Goal: Task Accomplishment & Management: Manage account settings

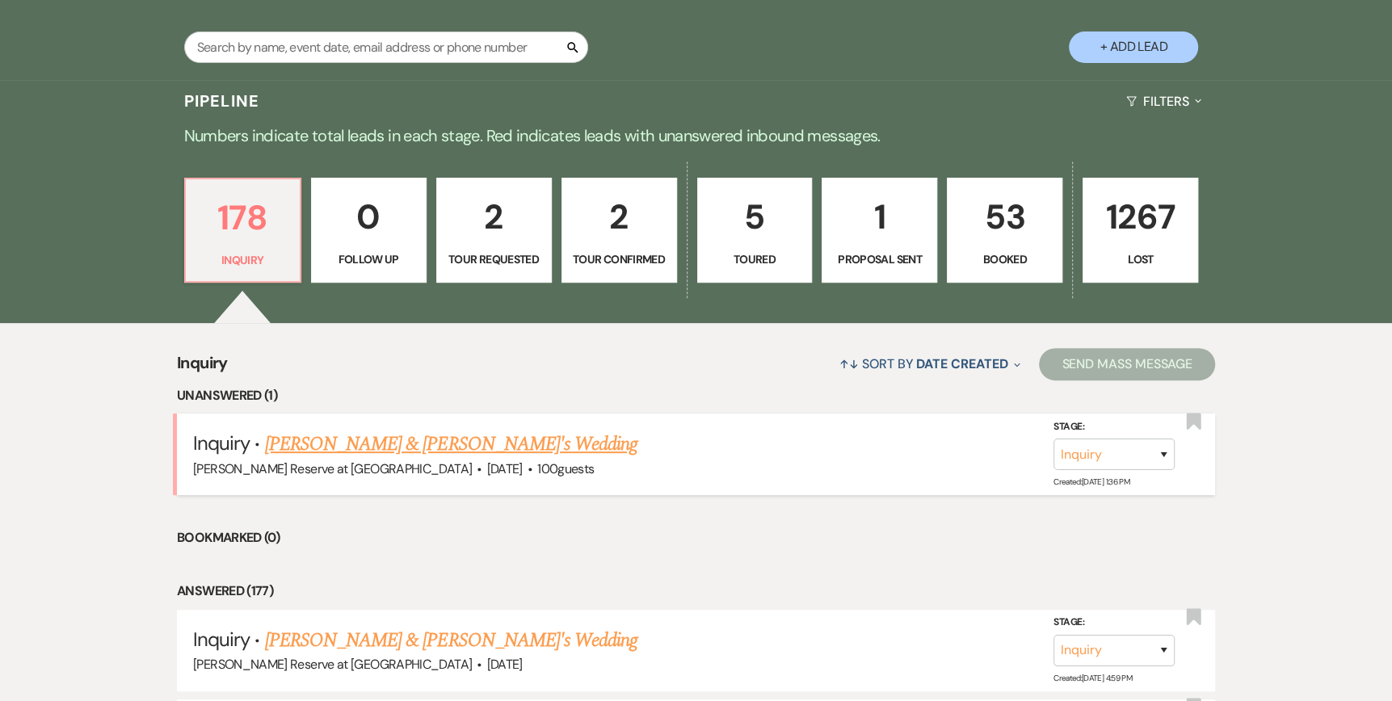
click at [394, 445] on link "[PERSON_NAME] & [PERSON_NAME]'s Wedding" at bounding box center [451, 444] width 373 height 29
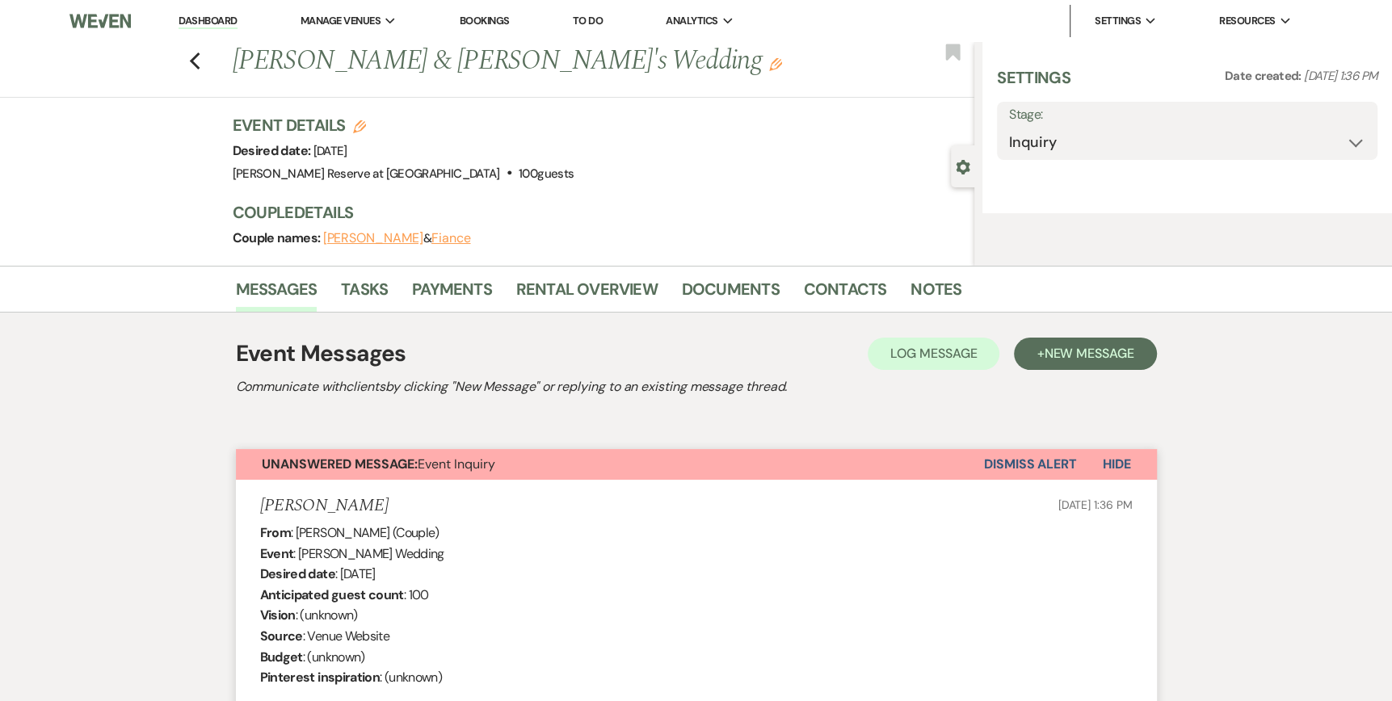
select select "5"
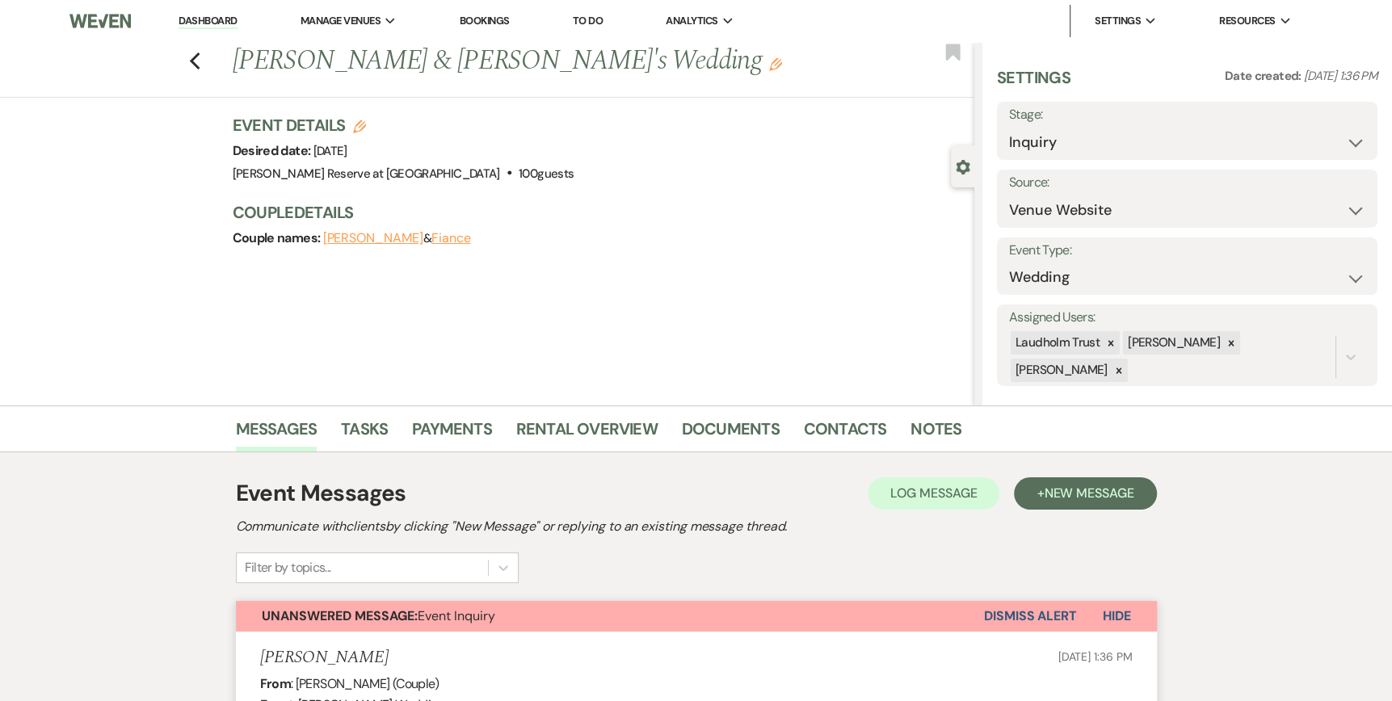
click at [195, 21] on link "Dashboard" at bounding box center [208, 21] width 58 height 15
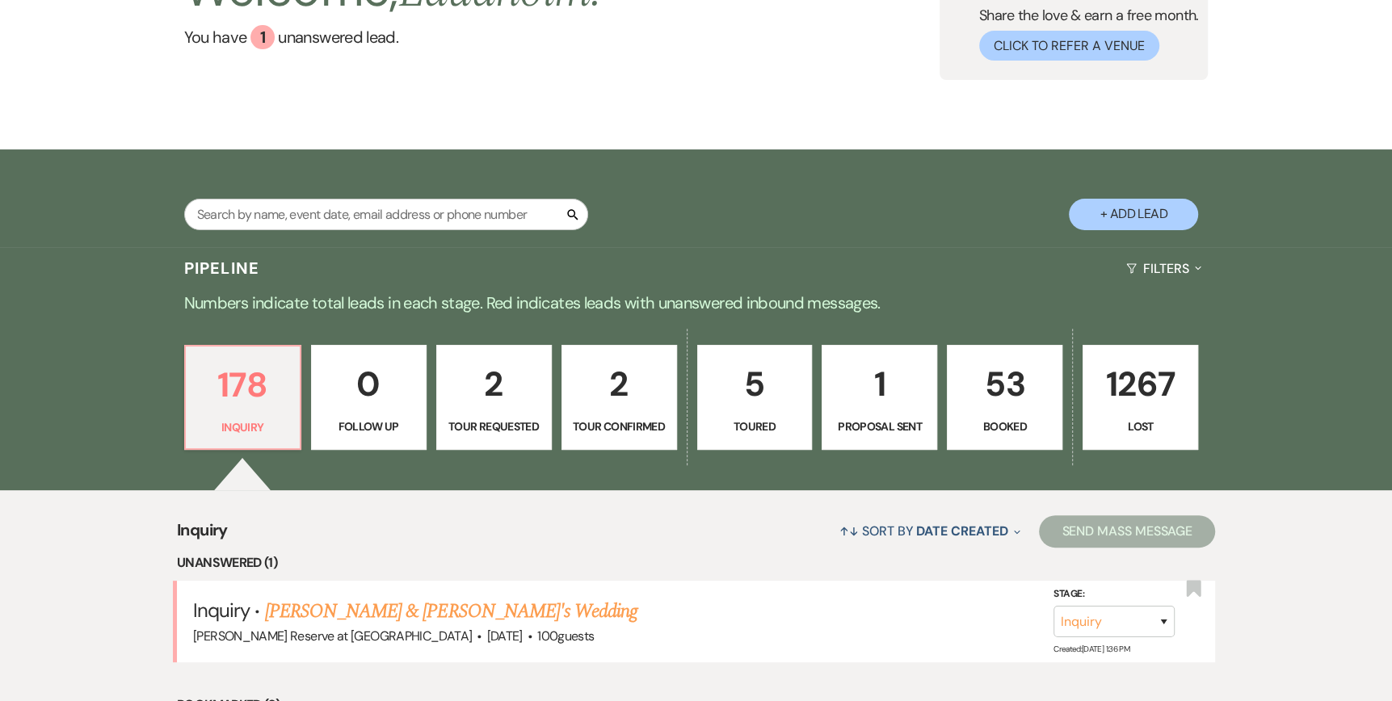
scroll to position [162, 0]
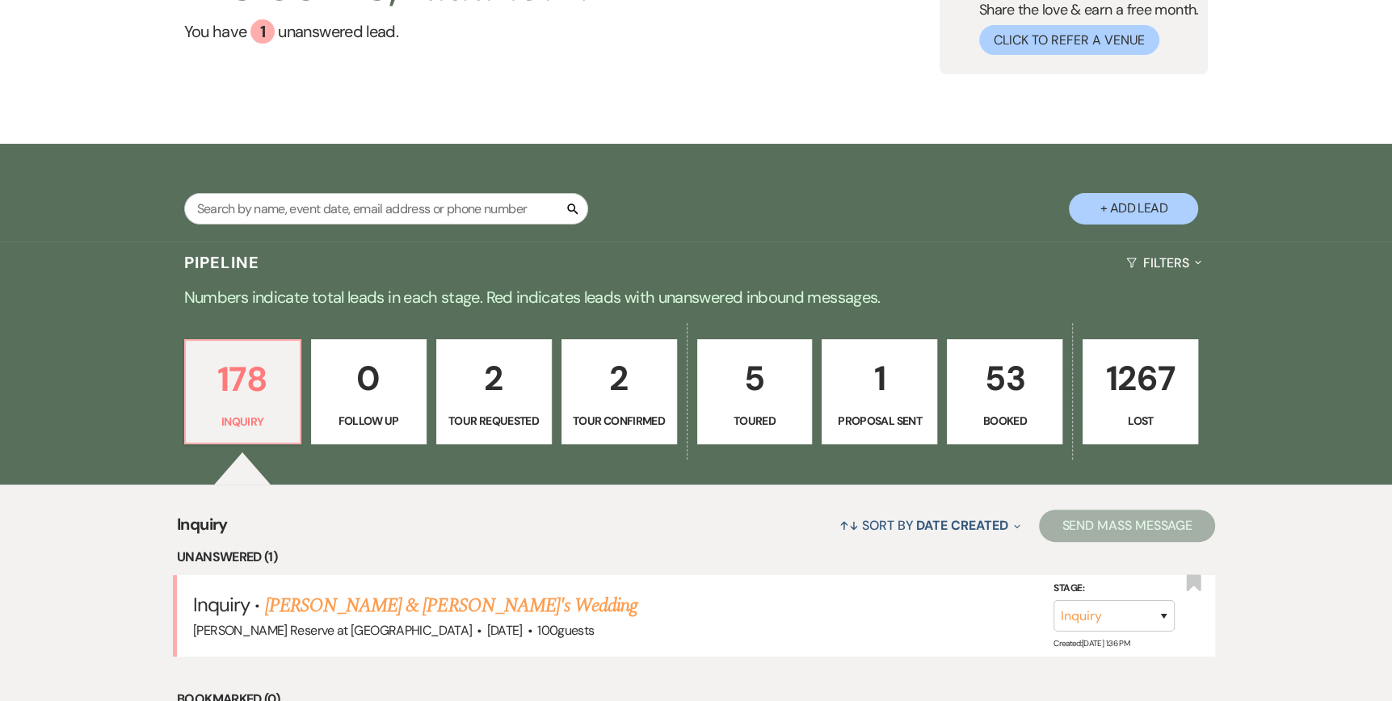
click at [620, 416] on p "Tour Confirmed" at bounding box center [619, 421] width 95 height 18
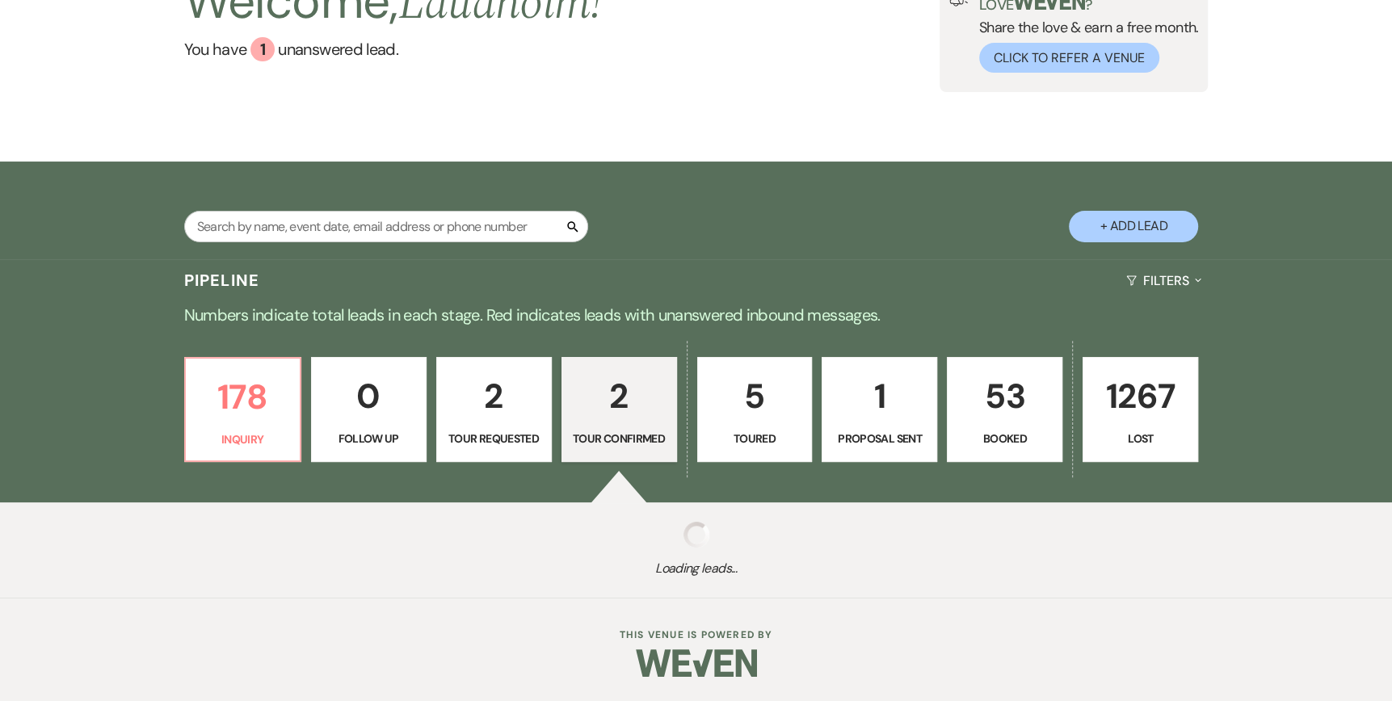
select select "4"
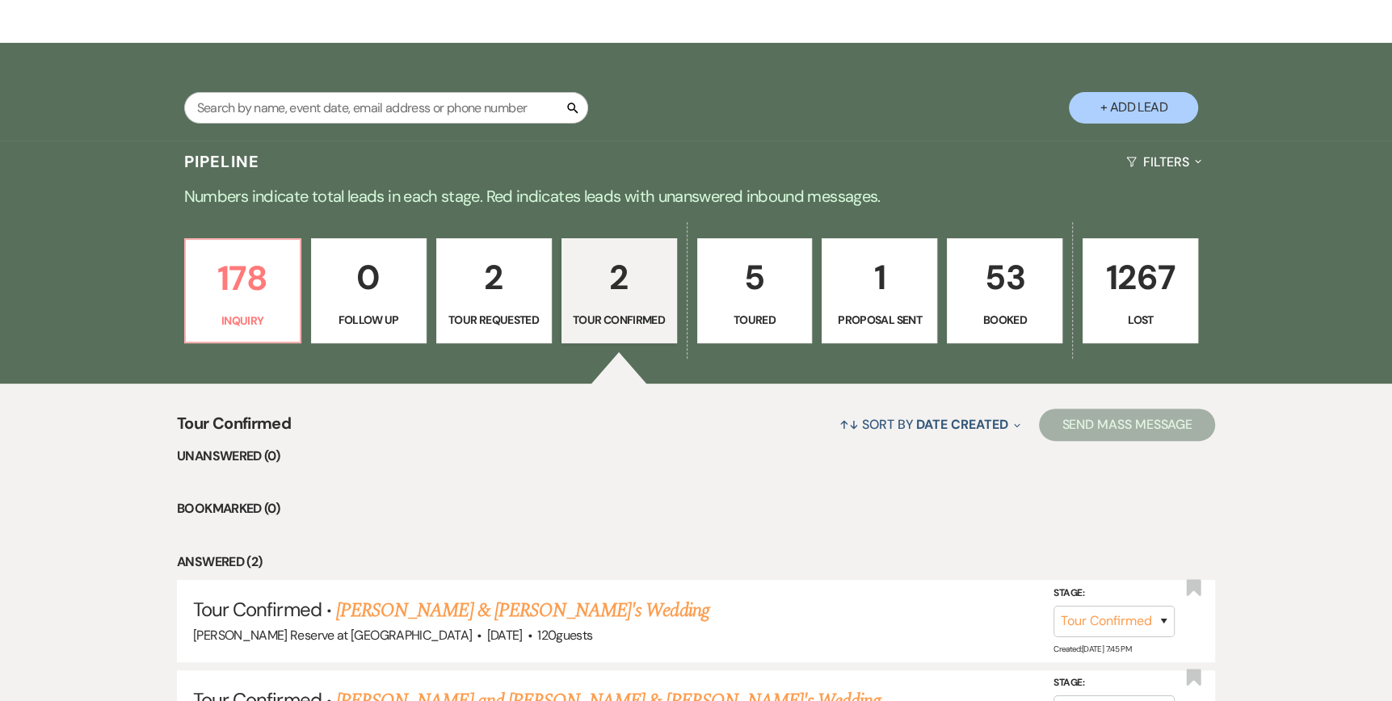
scroll to position [242, 0]
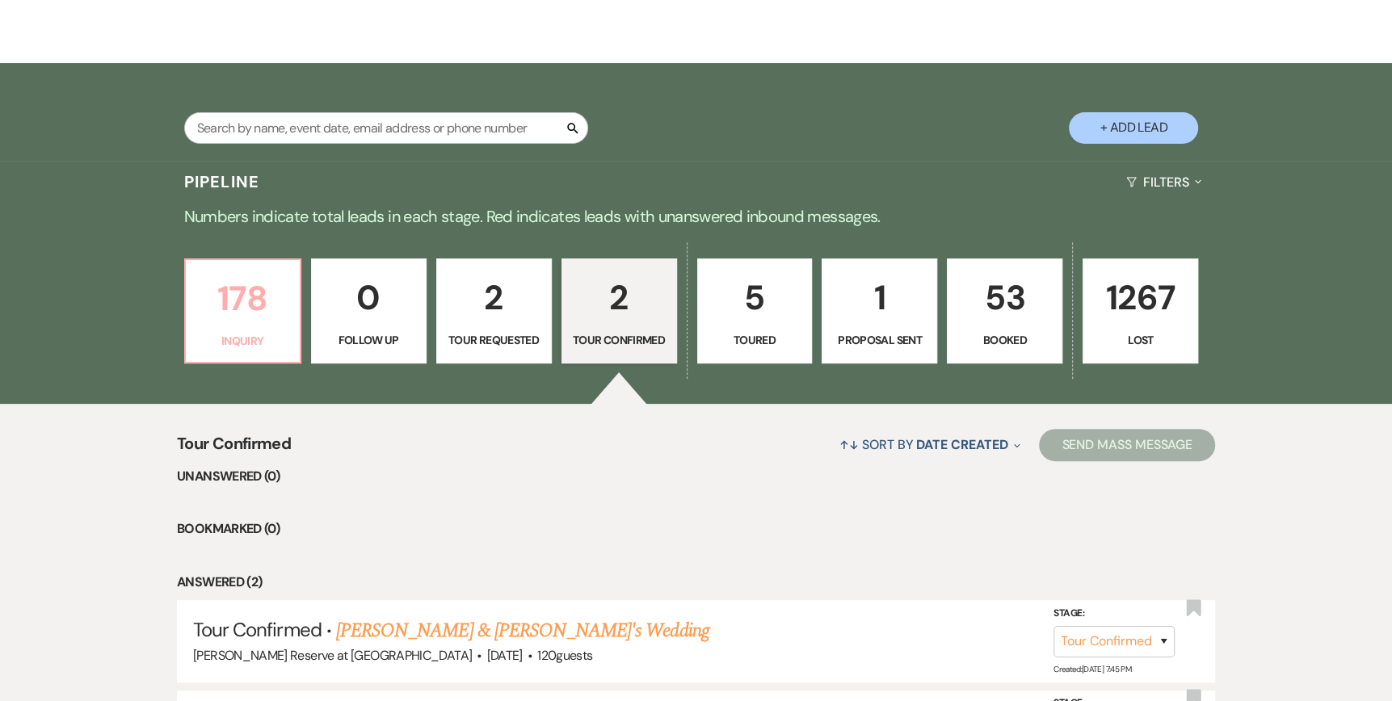
click at [234, 323] on p "178" at bounding box center [243, 299] width 95 height 54
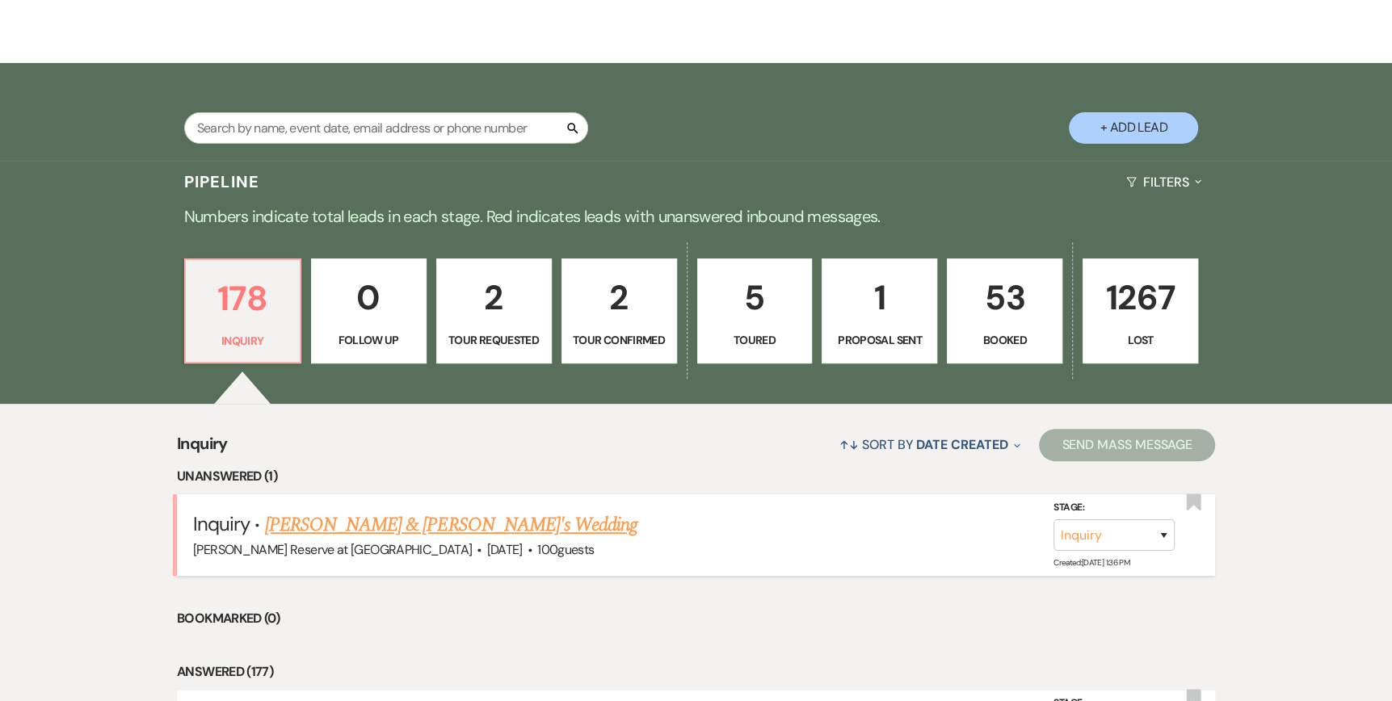
scroll to position [323, 0]
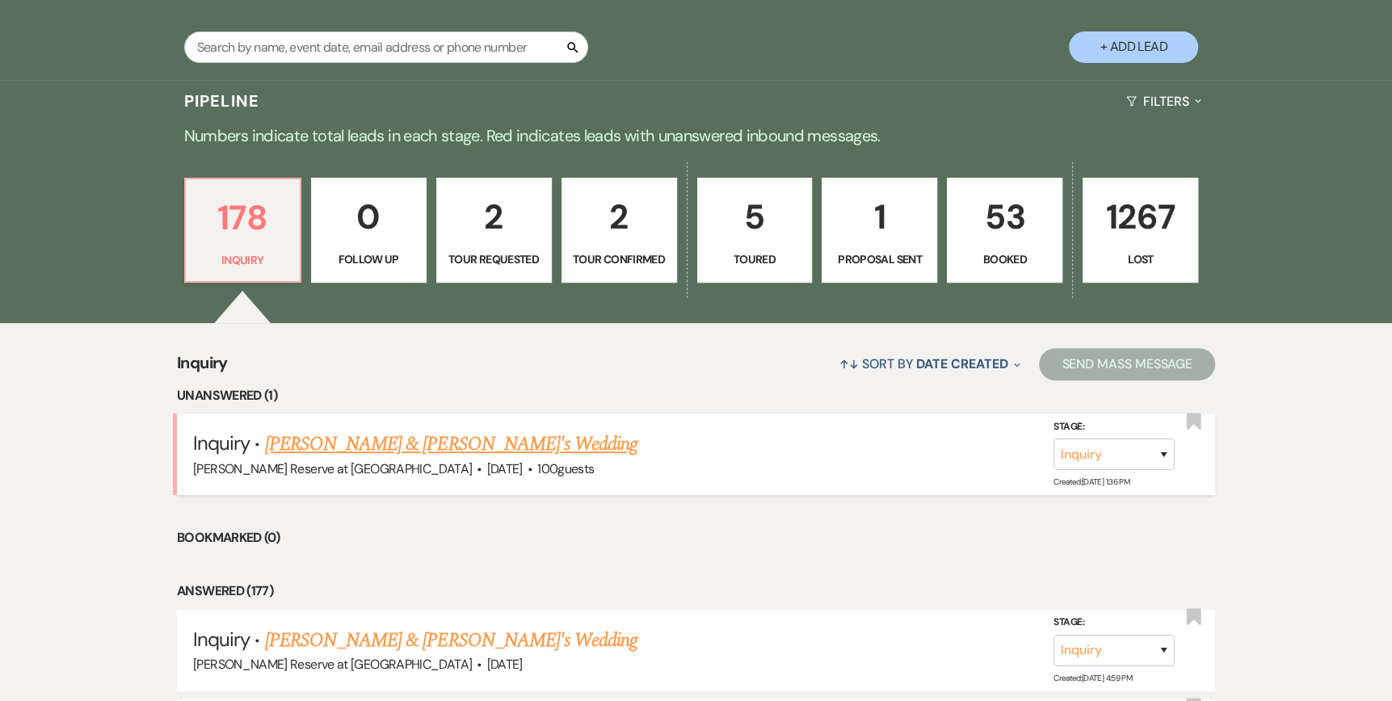
click at [427, 449] on link "[PERSON_NAME] & [PERSON_NAME]'s Wedding" at bounding box center [451, 444] width 373 height 29
select select "5"
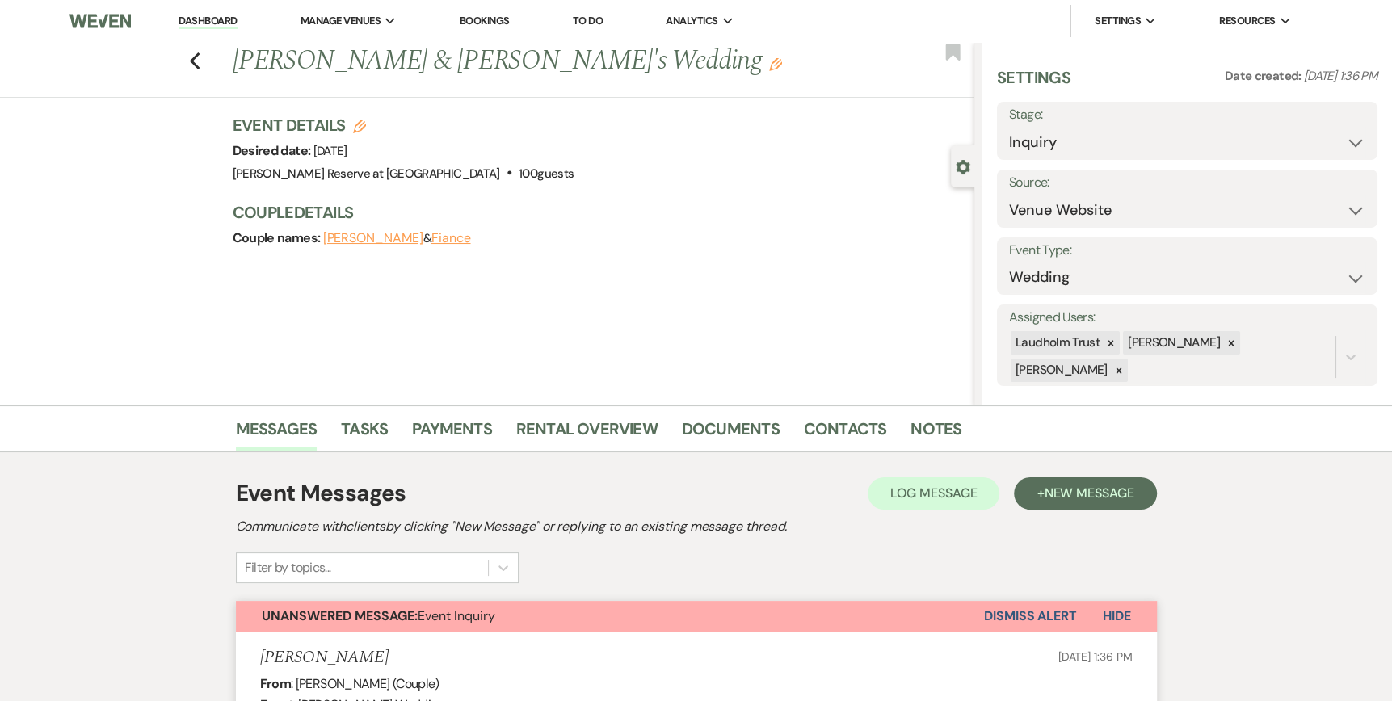
click at [204, 19] on link "Dashboard" at bounding box center [208, 21] width 58 height 15
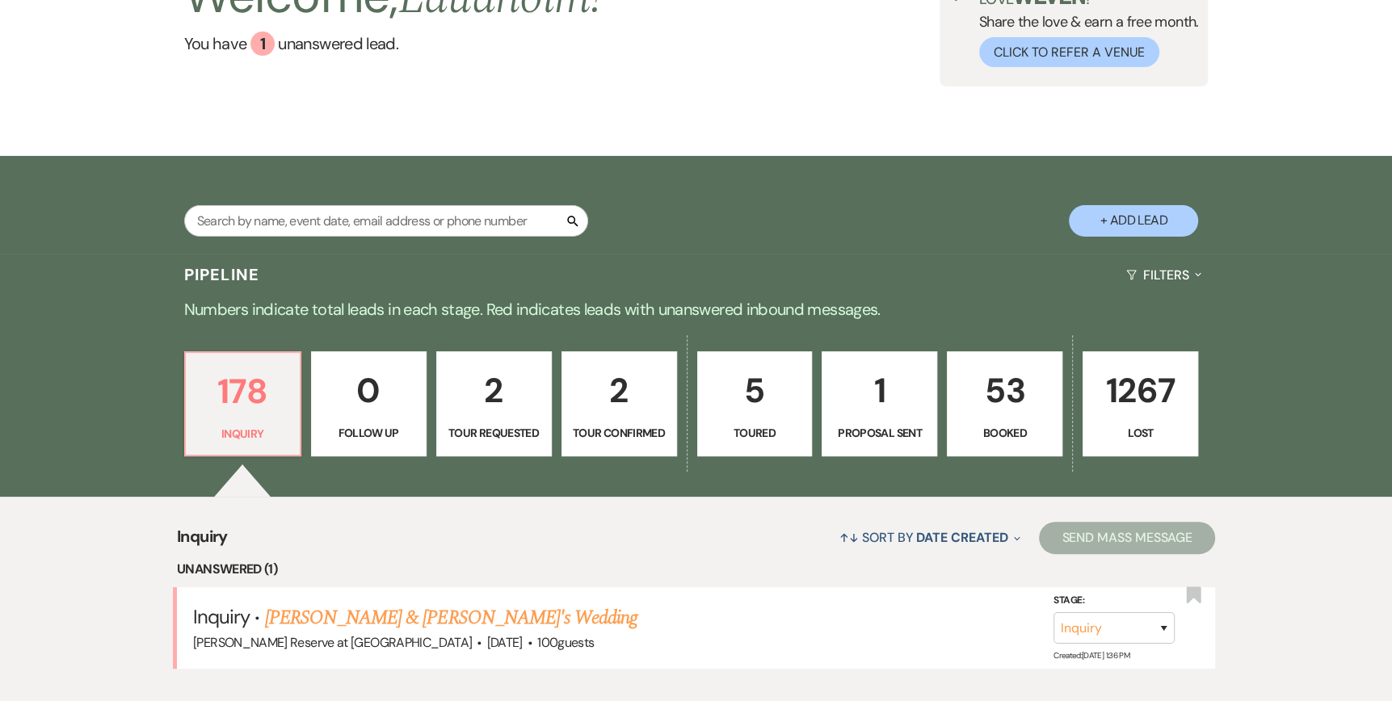
scroll to position [162, 0]
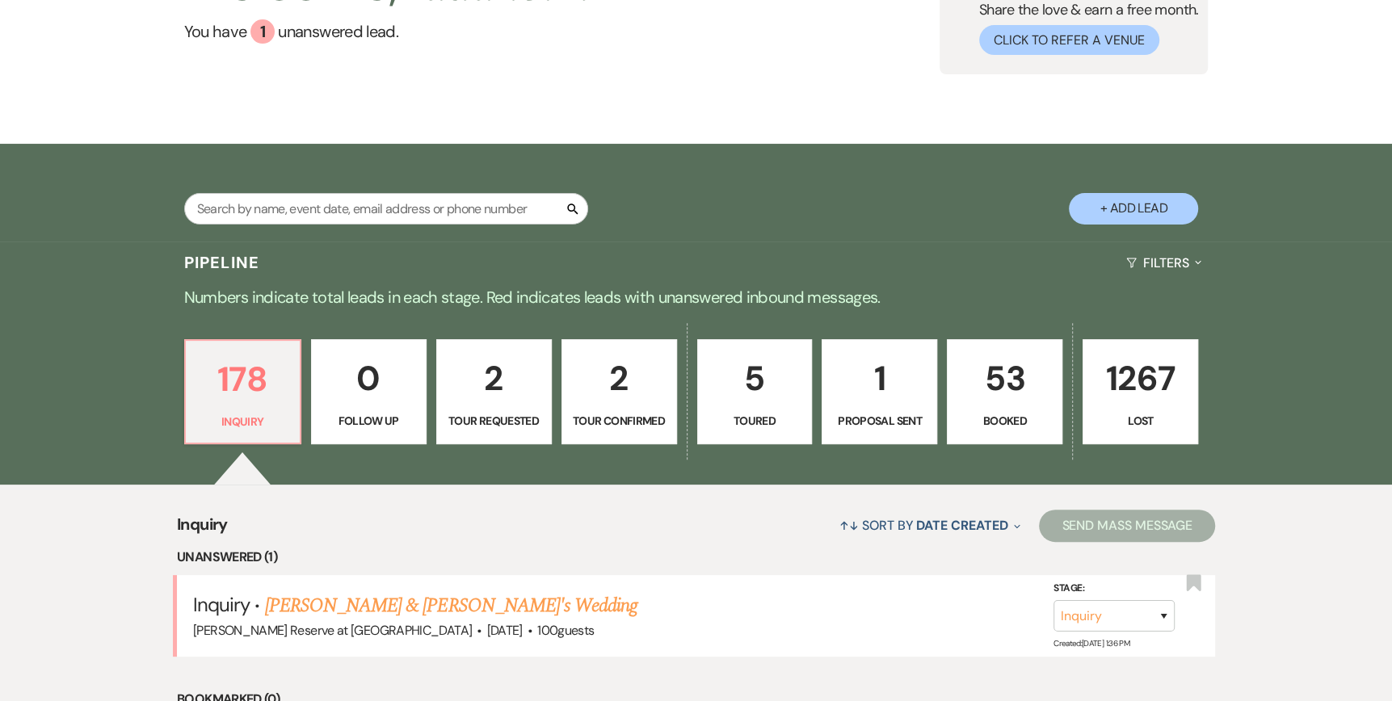
click at [619, 411] on link "2 Tour Confirmed" at bounding box center [620, 391] width 116 height 105
select select "4"
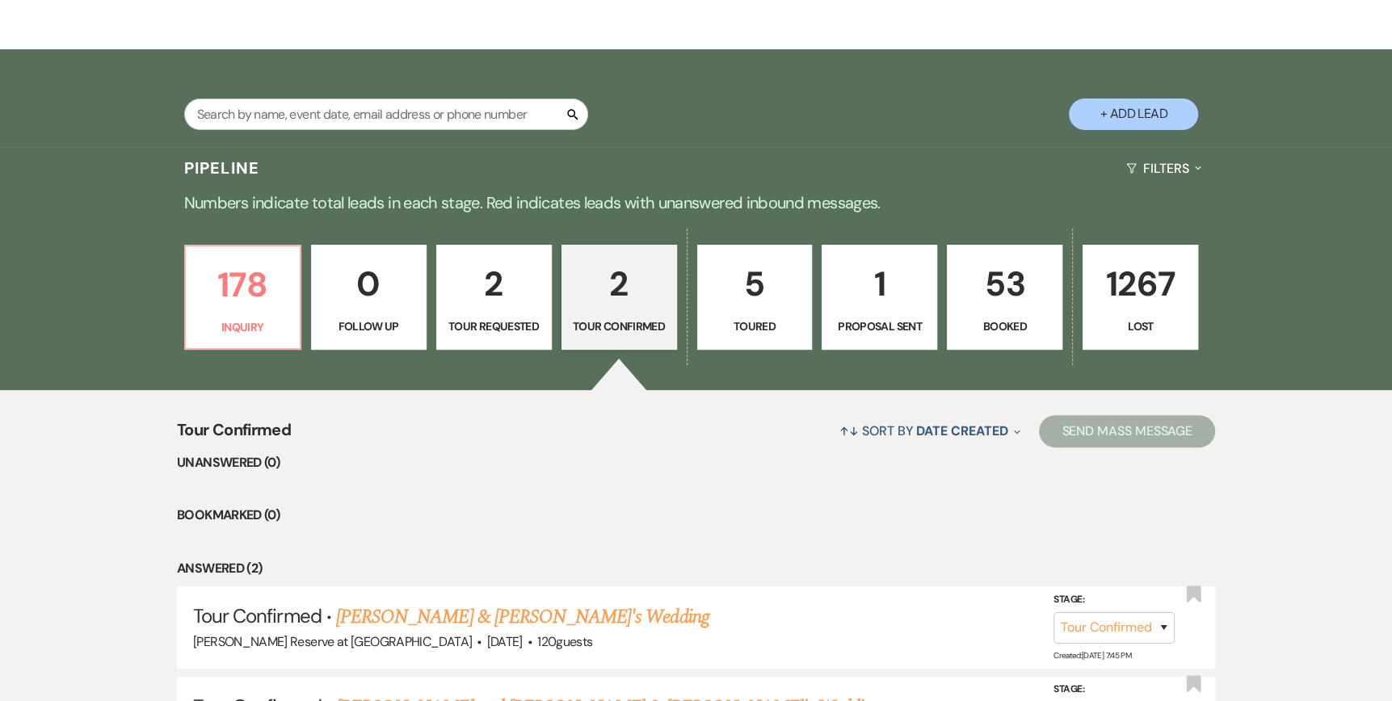
scroll to position [323, 0]
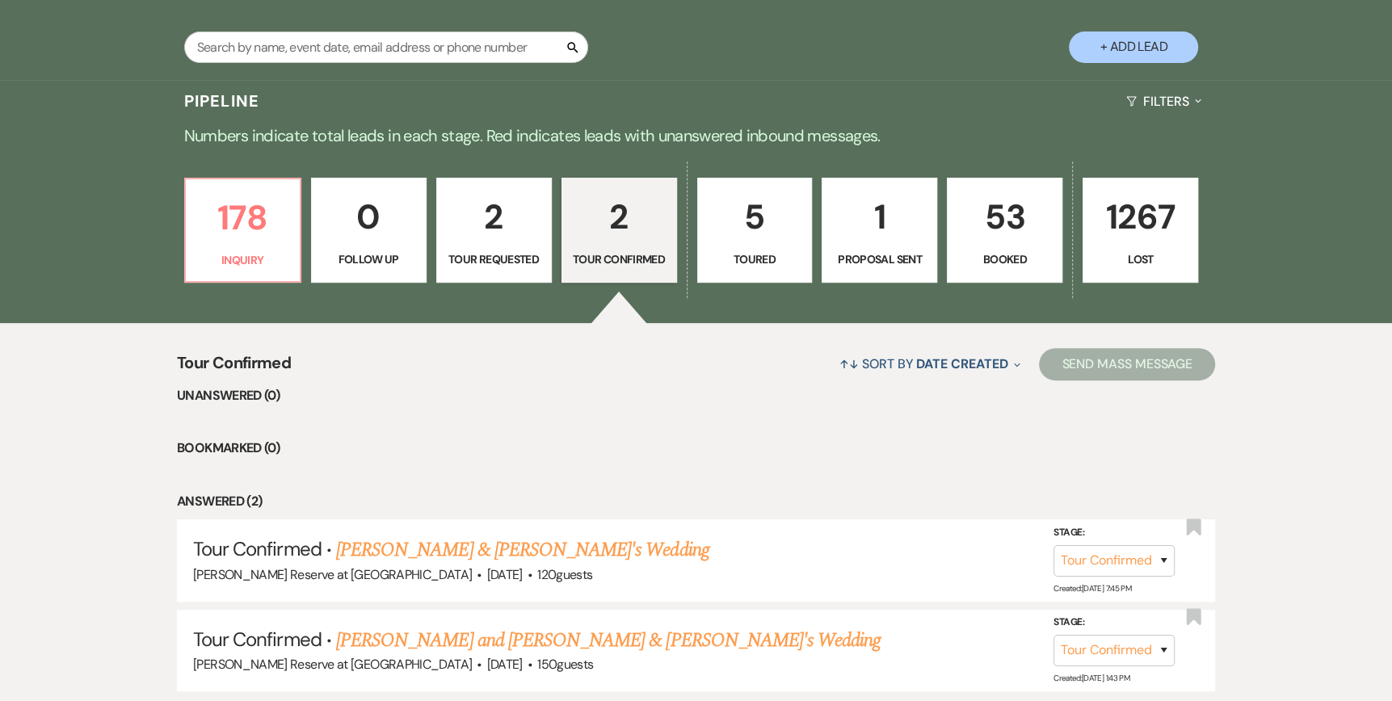
click at [510, 242] on p "2" at bounding box center [494, 217] width 95 height 54
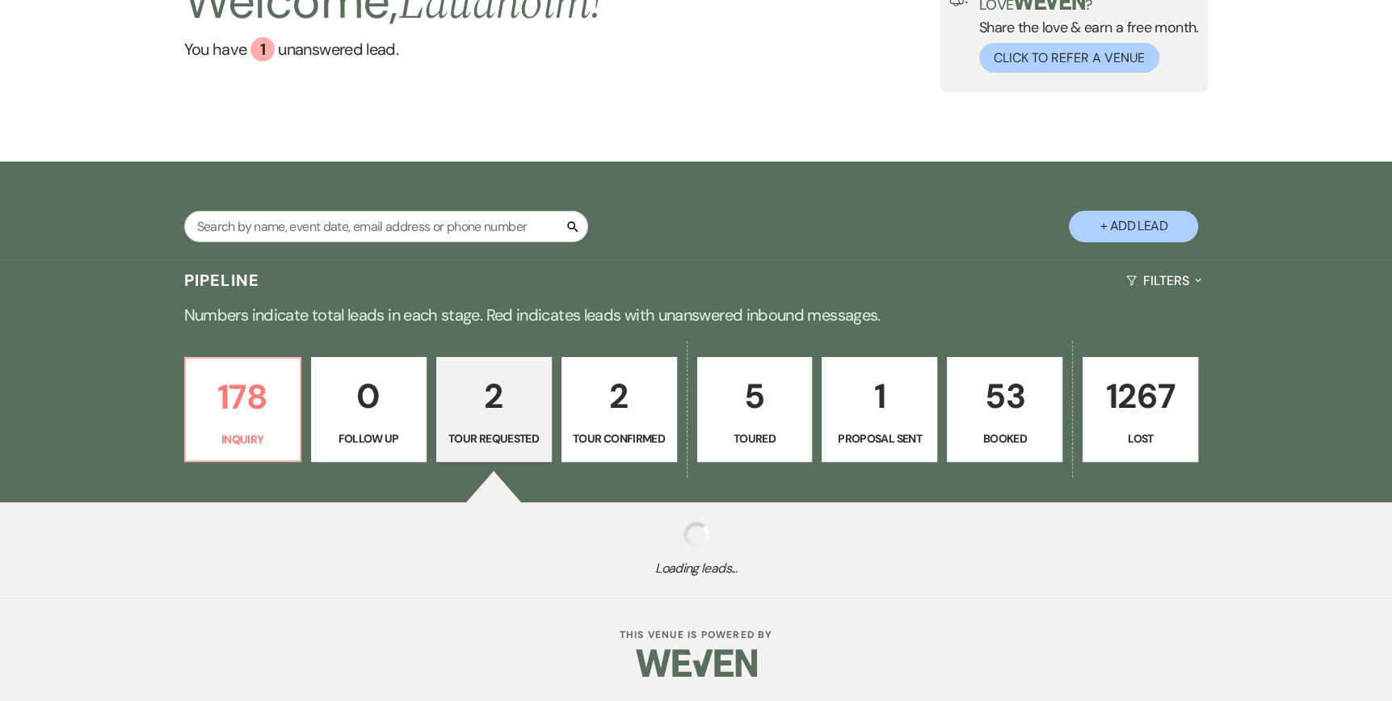
scroll to position [323, 0]
select select "2"
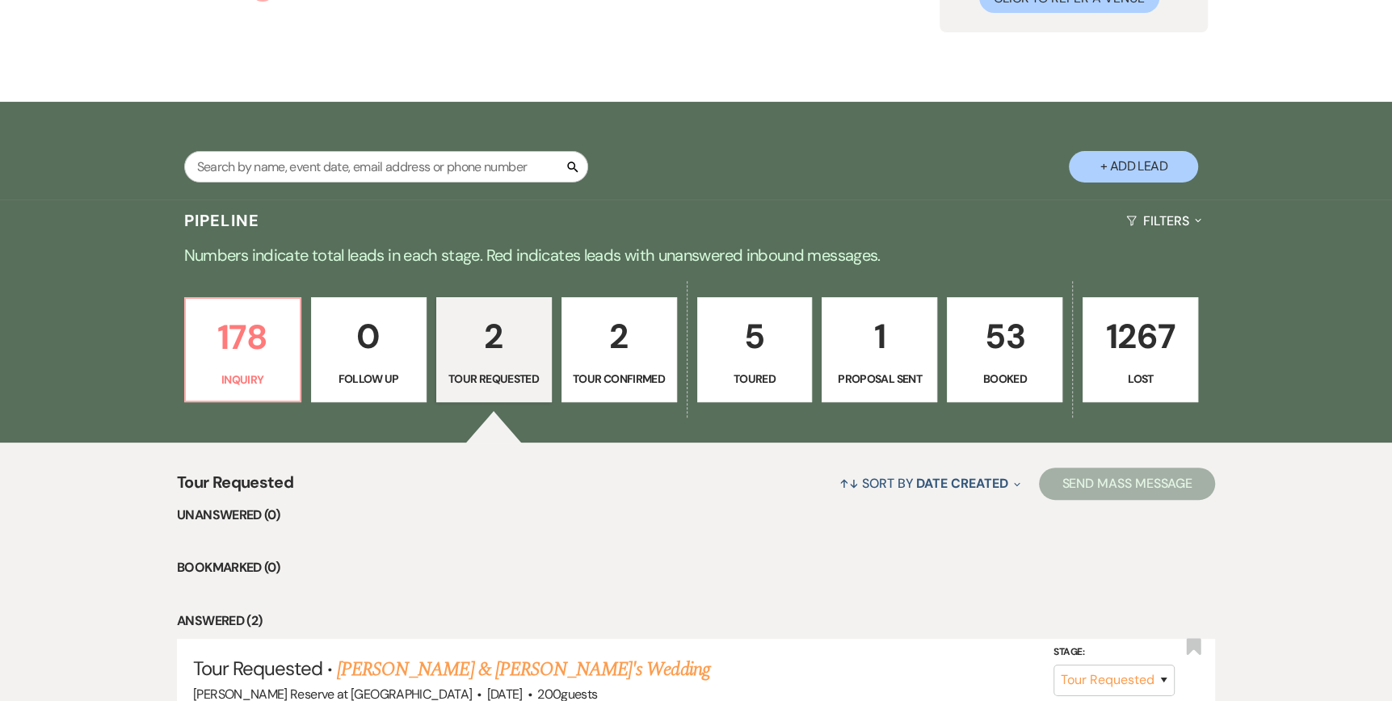
scroll to position [200, 0]
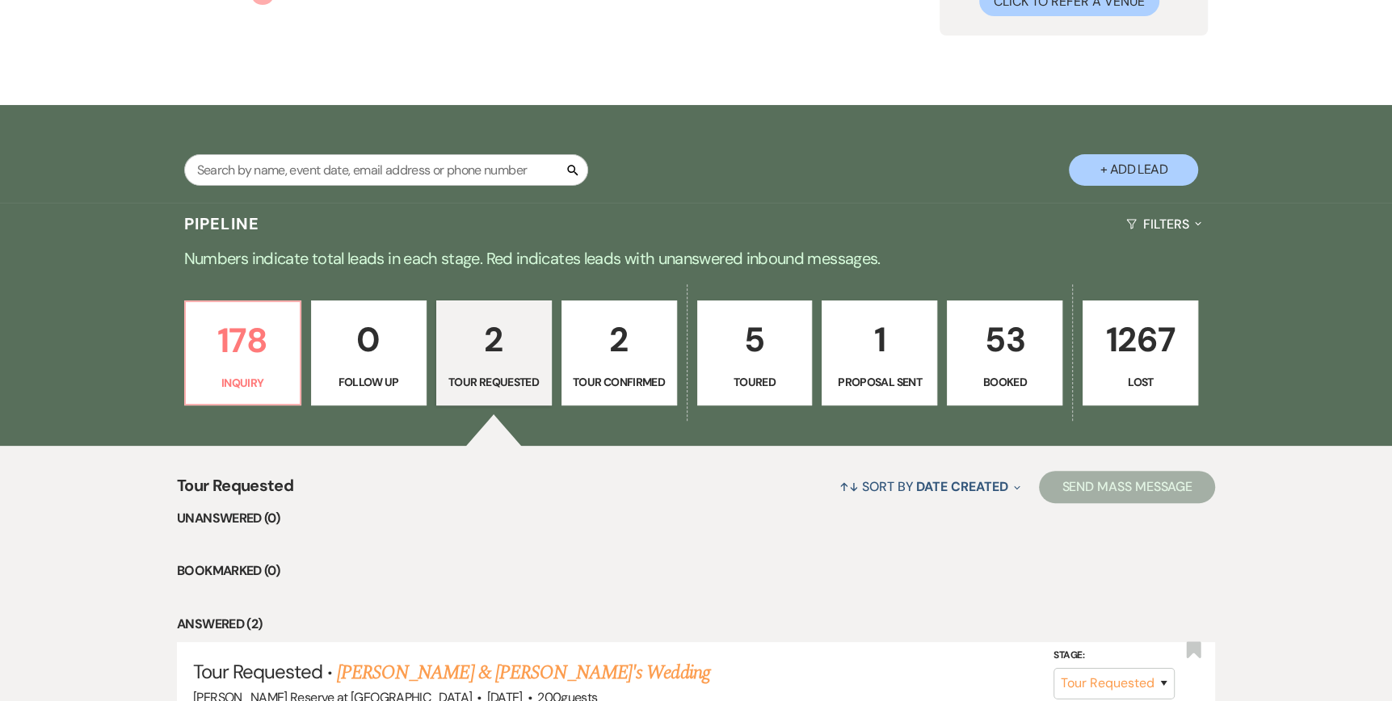
click at [750, 369] on link "5 Toured" at bounding box center [755, 353] width 116 height 105
select select "5"
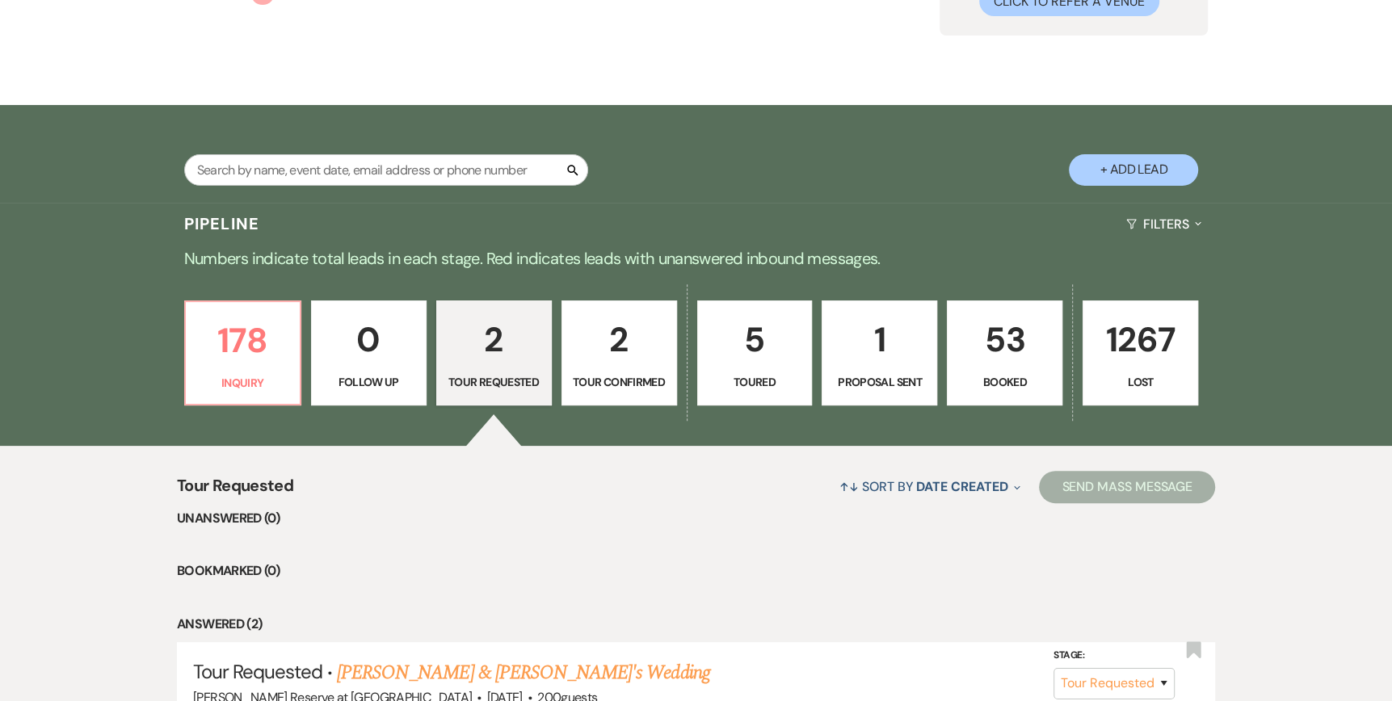
select select "5"
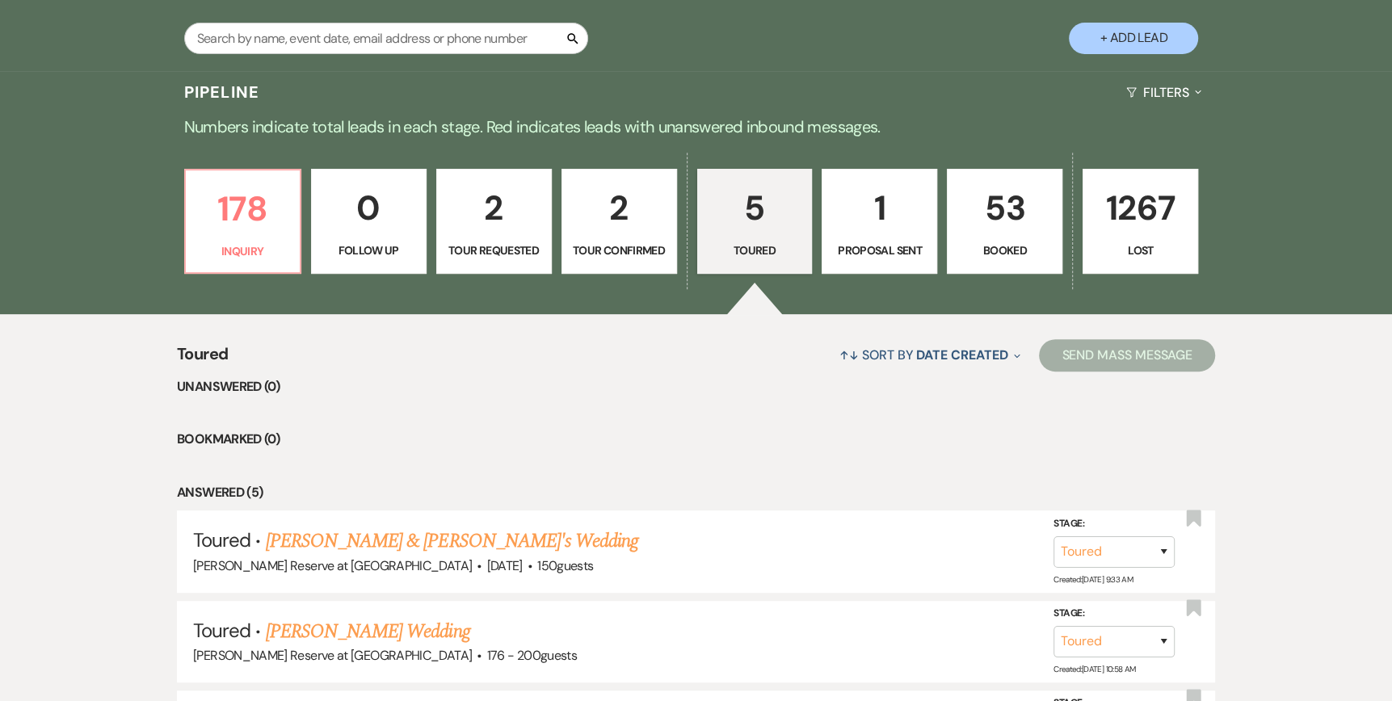
scroll to position [281, 0]
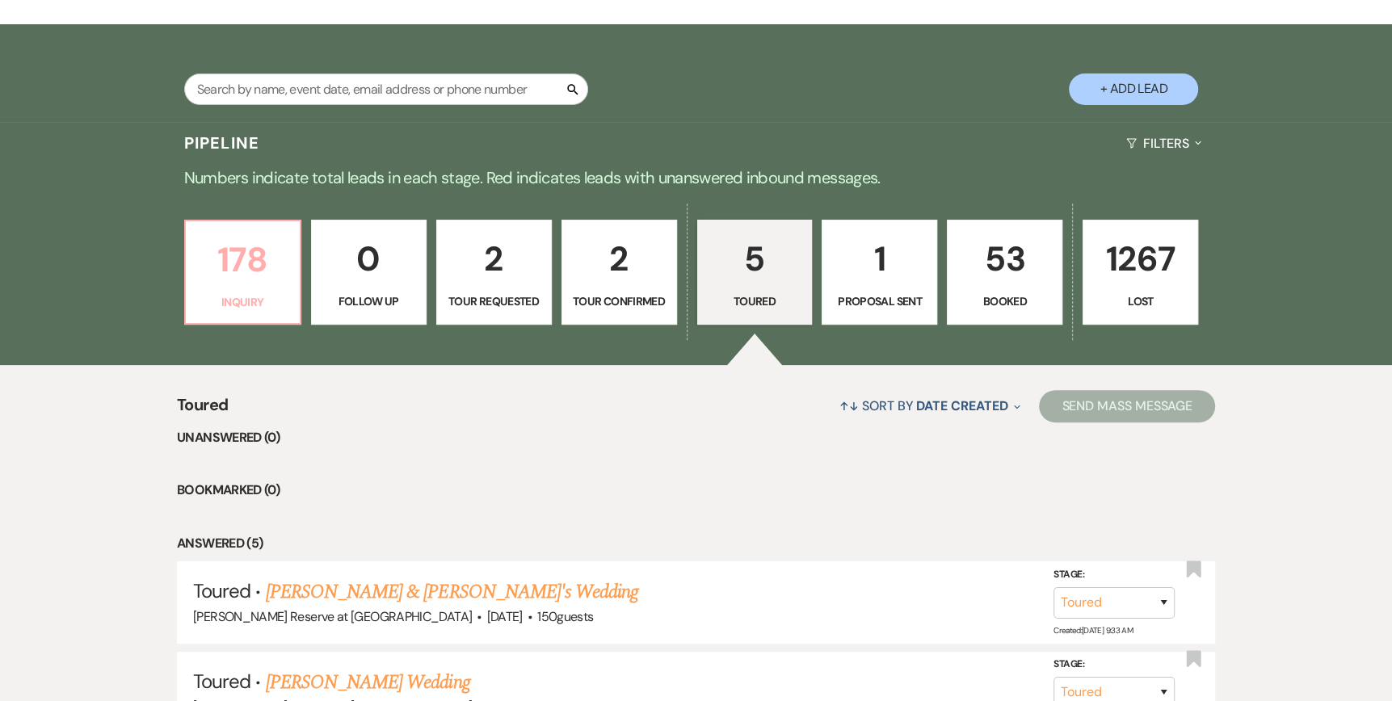
click at [242, 285] on p "178" at bounding box center [243, 260] width 95 height 54
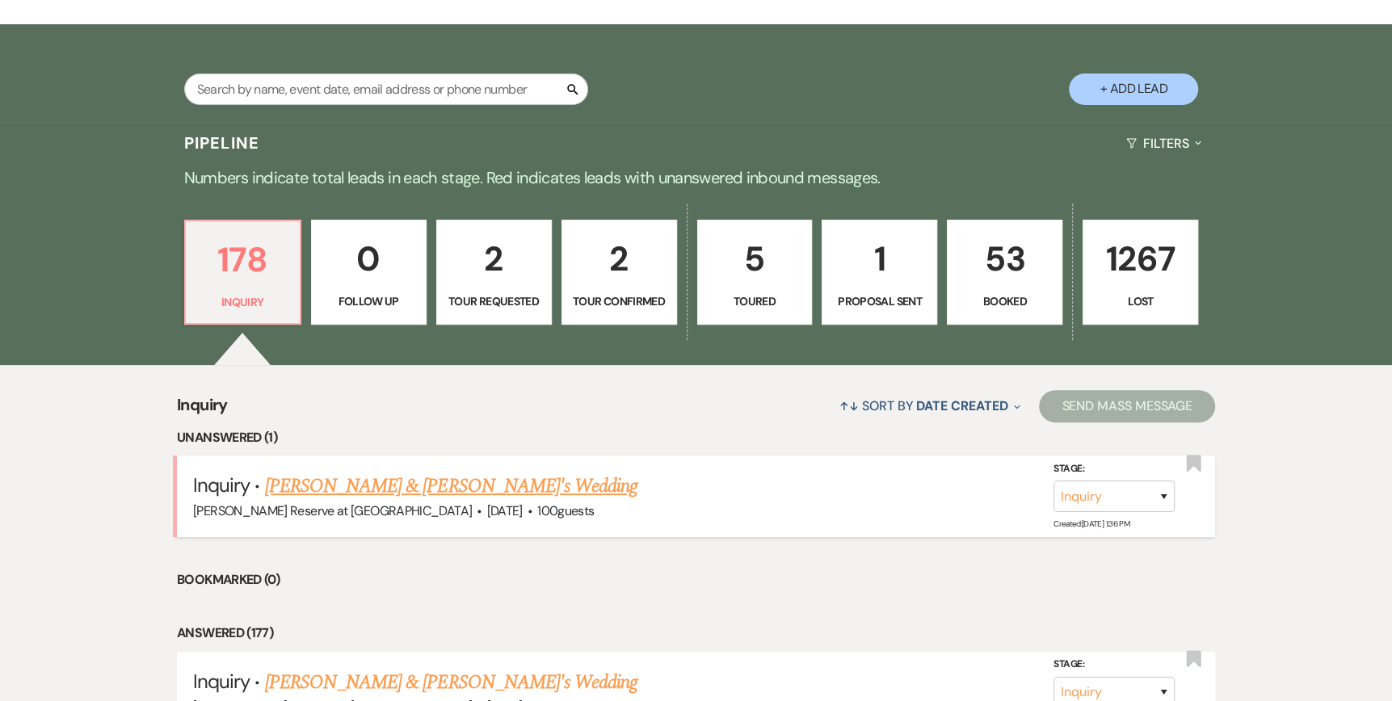
click at [385, 486] on link "[PERSON_NAME] & [PERSON_NAME]'s Wedding" at bounding box center [451, 486] width 373 height 29
select select "5"
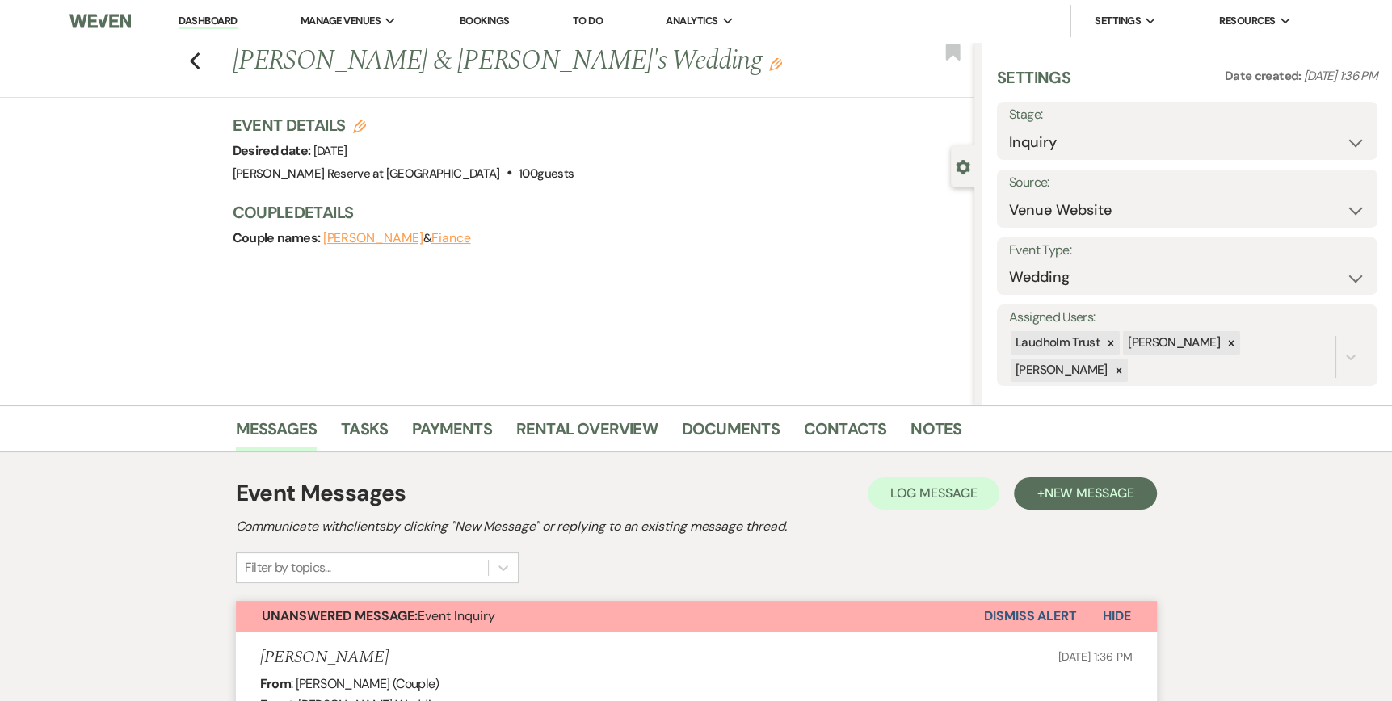
click at [369, 238] on button "[PERSON_NAME]" at bounding box center [373, 238] width 100 height 13
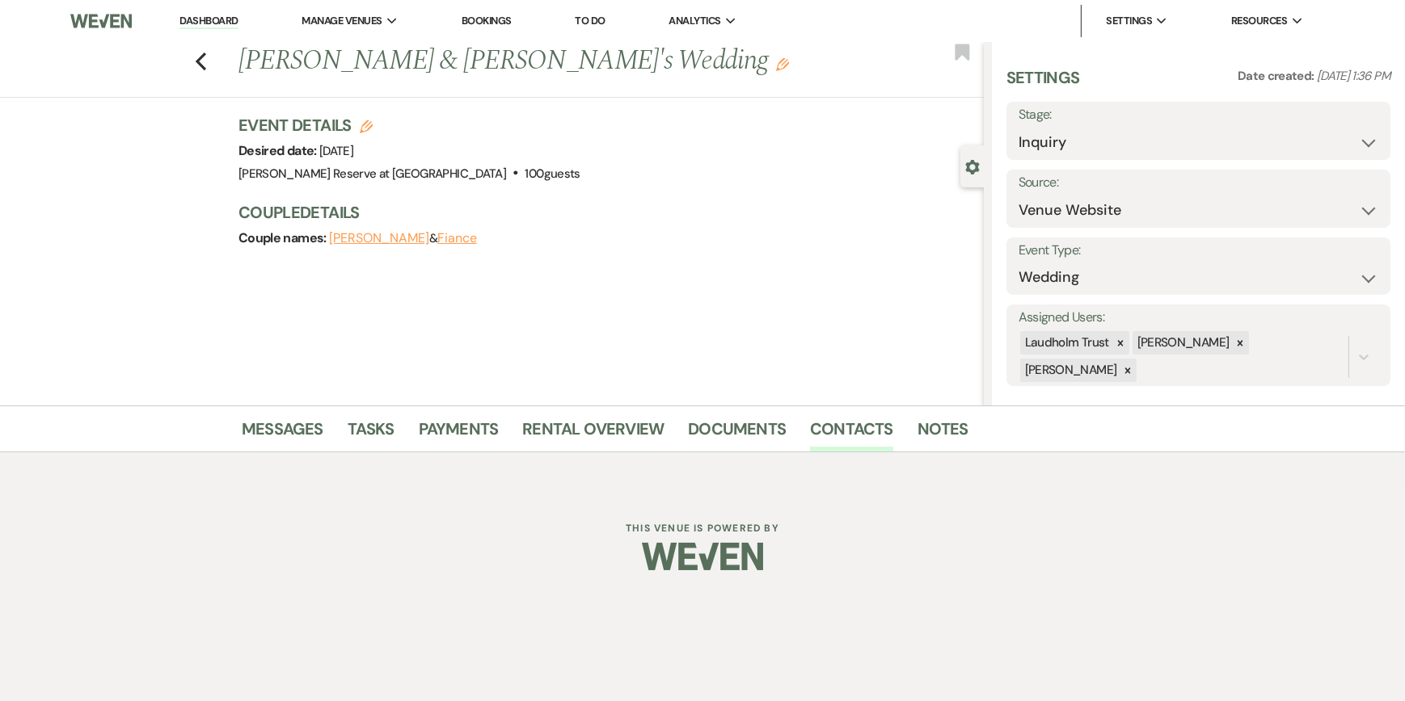
select select "1"
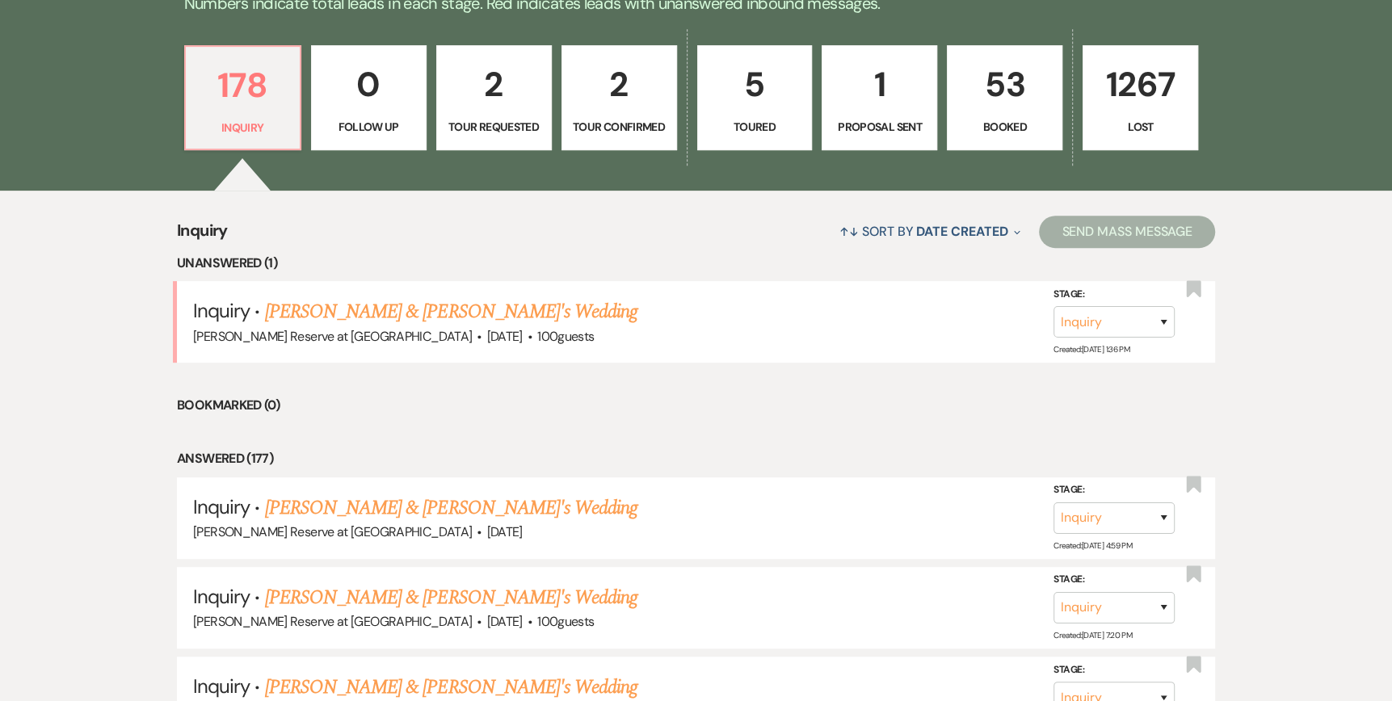
scroll to position [485, 0]
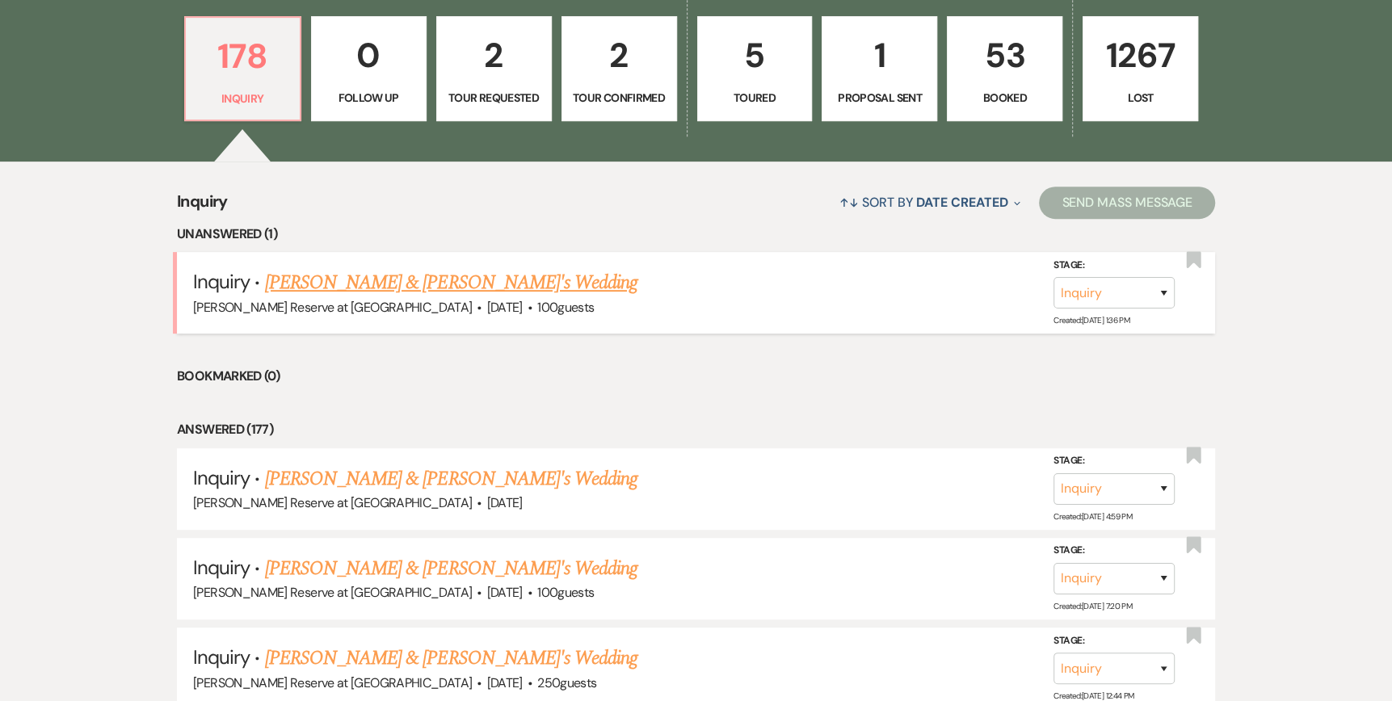
click at [362, 282] on link "[PERSON_NAME] & [PERSON_NAME]'s Wedding" at bounding box center [451, 282] width 373 height 29
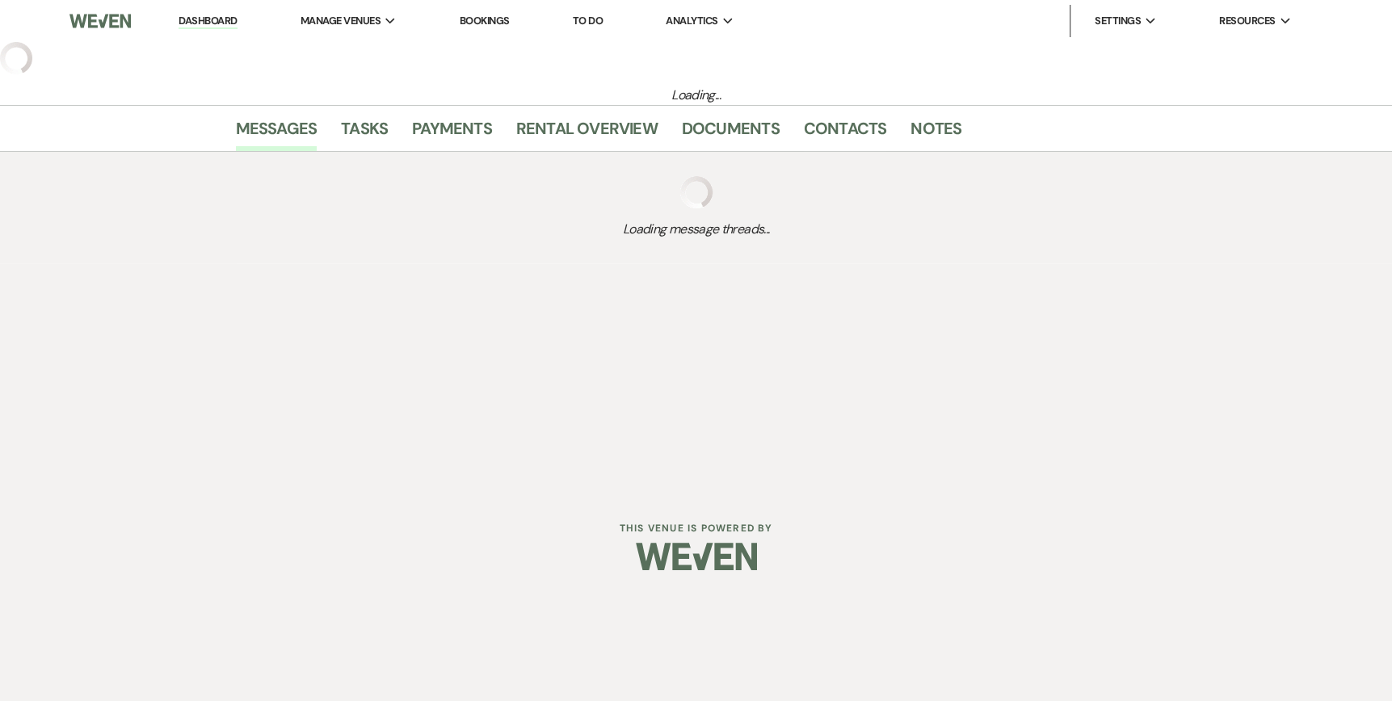
select select "5"
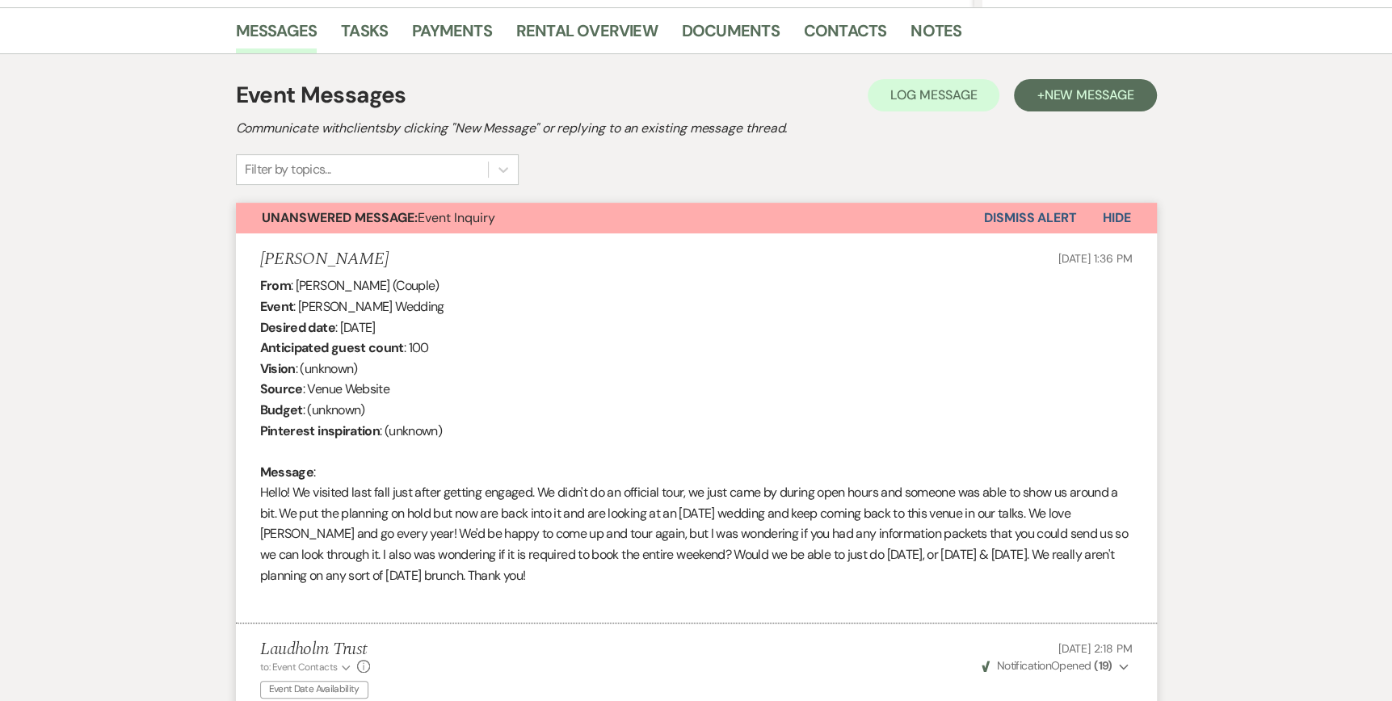
scroll to position [323, 0]
